Goal: Task Accomplishment & Management: Manage account settings

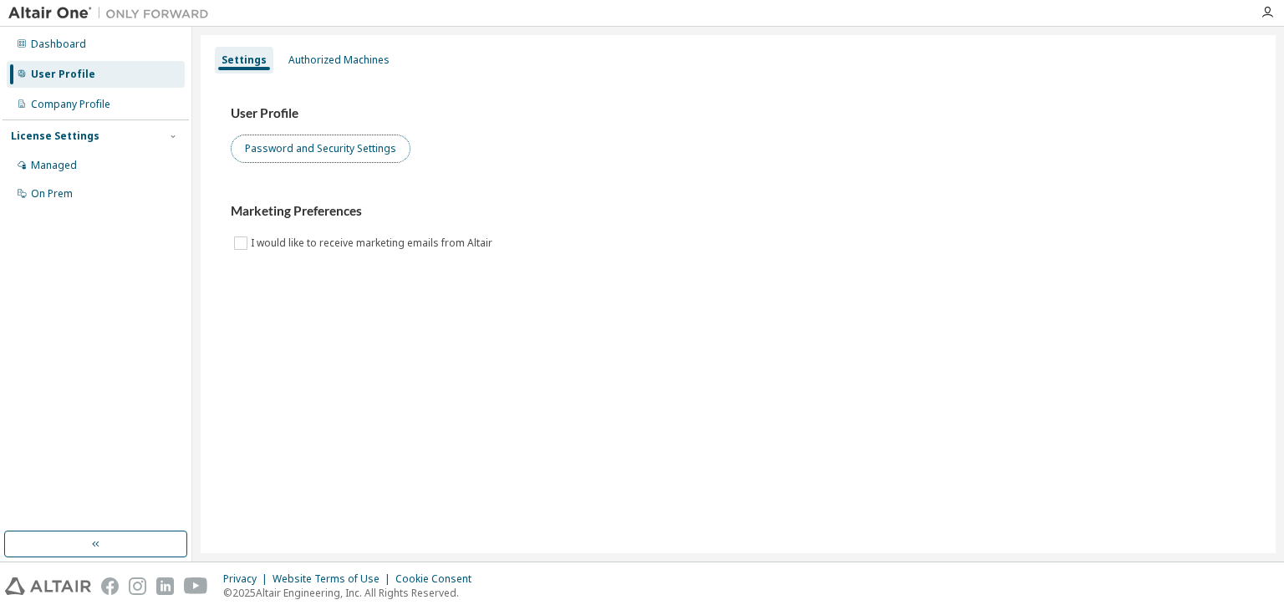
click at [284, 149] on button "Password and Security Settings" at bounding box center [321, 149] width 180 height 28
